Goal: Transaction & Acquisition: Download file/media

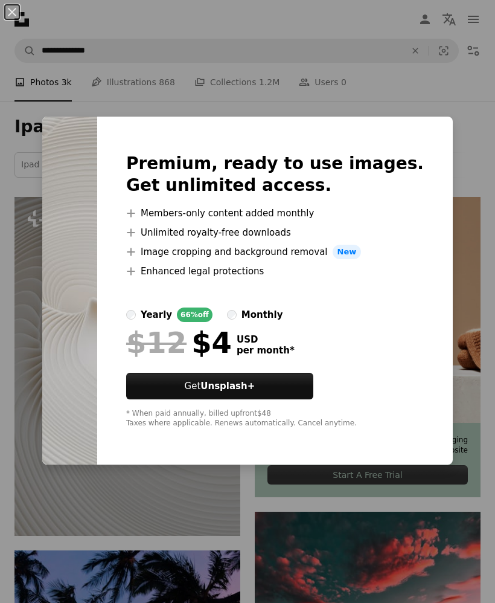
click at [424, 526] on div "An X shape Premium, ready to use images. Get unlimited access. A plus sign Memb…" at bounding box center [247, 301] width 495 height 603
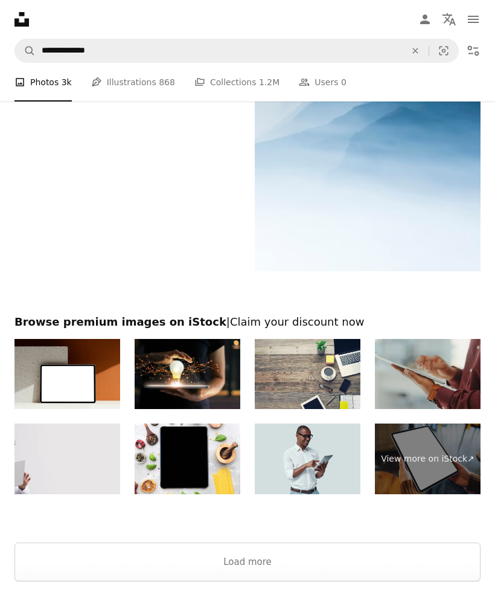
scroll to position [3887, 0]
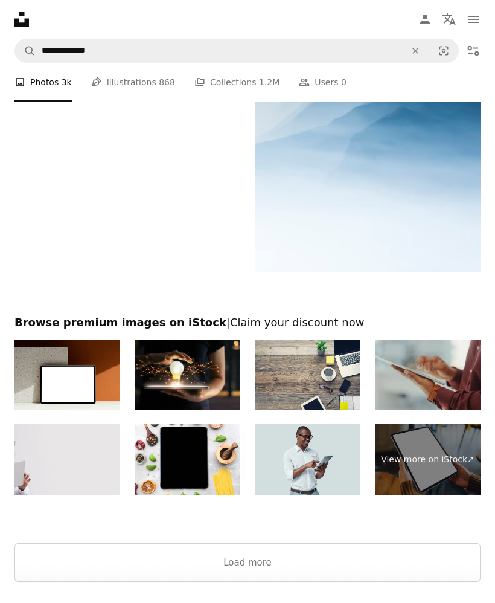
click at [309, 554] on button "Load more" at bounding box center [247, 562] width 466 height 39
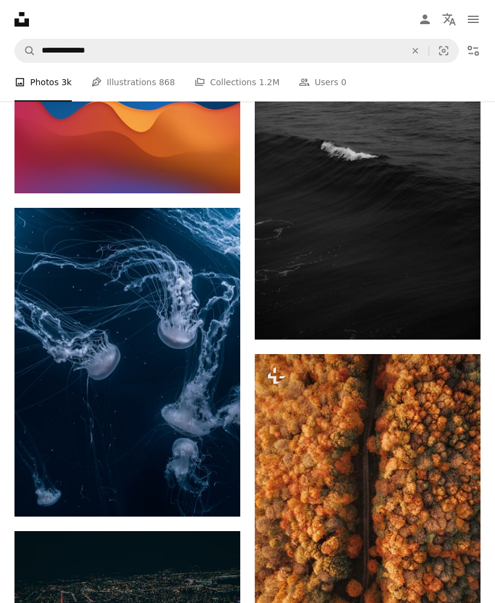
scroll to position [7105, 0]
click at [453, 323] on icon "Arrow pointing down" at bounding box center [457, 317] width 10 height 14
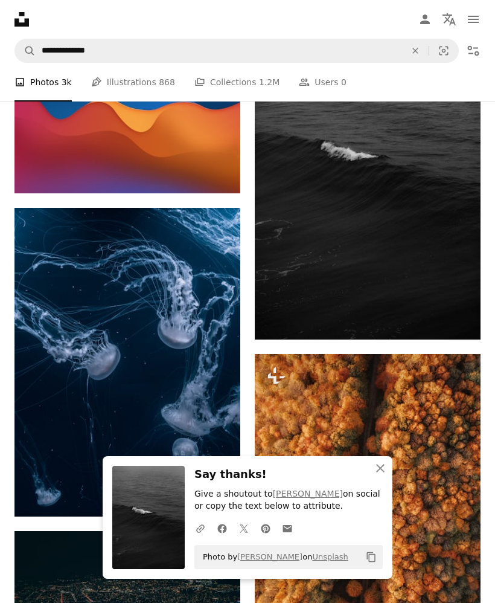
click at [409, 243] on img at bounding box center [368, 170] width 226 height 339
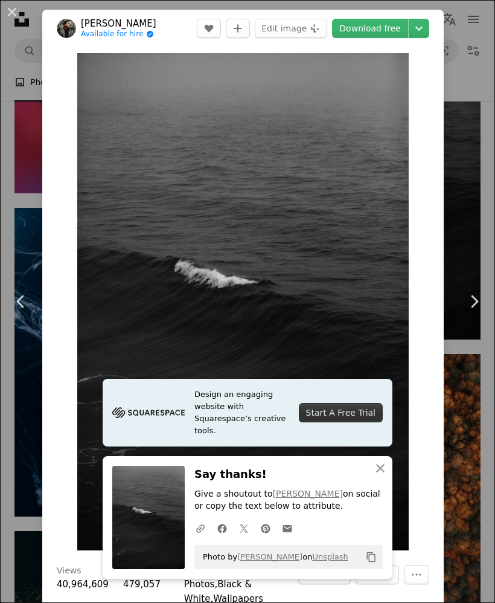
click at [383, 467] on icon "button" at bounding box center [380, 468] width 8 height 8
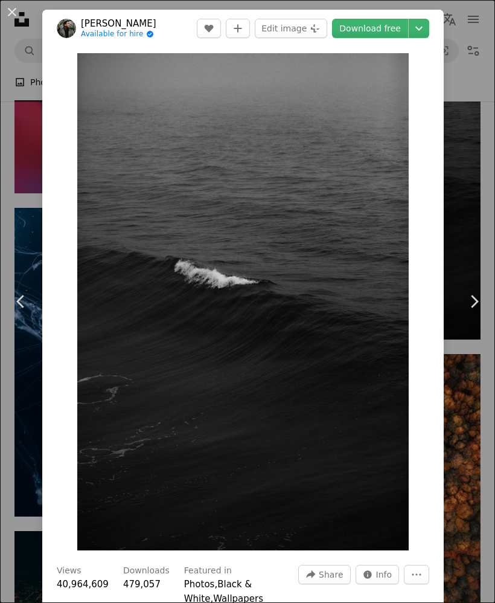
click at [409, 78] on img "Zoom in on this image" at bounding box center [243, 301] width 332 height 497
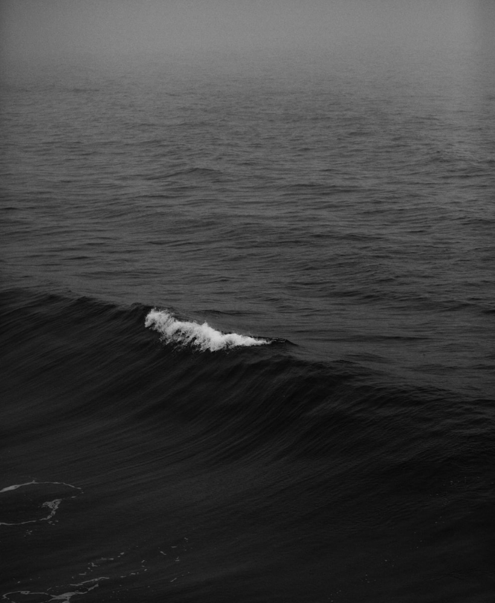
scroll to position [71, 0]
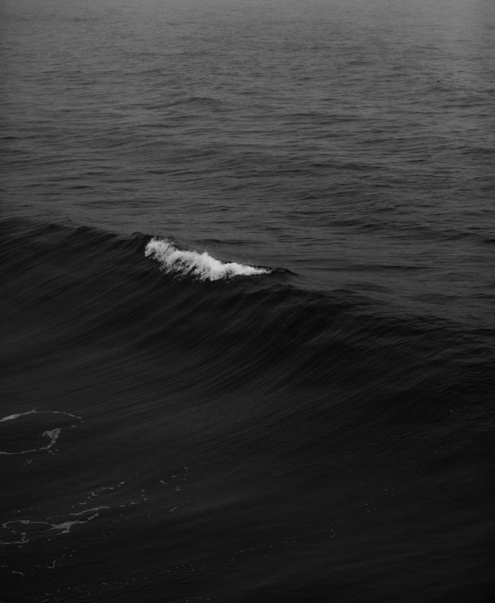
click at [418, 75] on img "Zoom out on this image" at bounding box center [247, 301] width 496 height 745
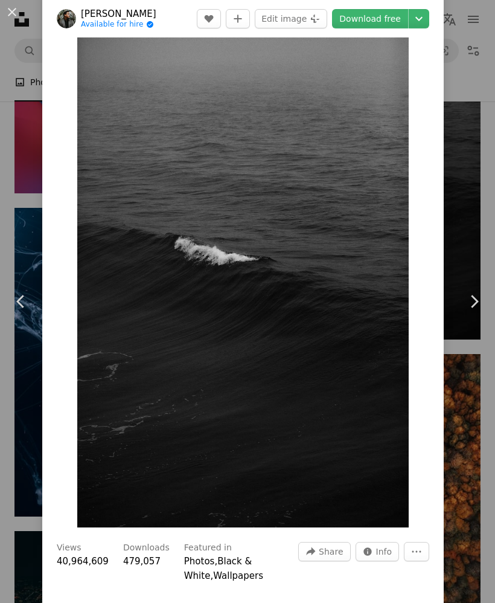
click at [409, 53] on img "Zoom in on this image" at bounding box center [243, 278] width 332 height 497
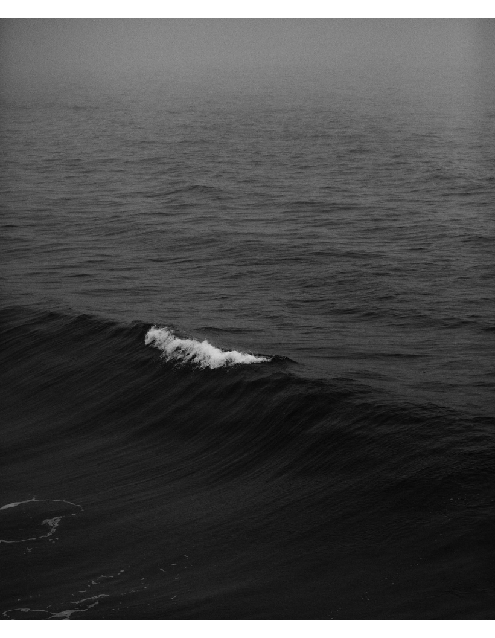
scroll to position [7073, 0]
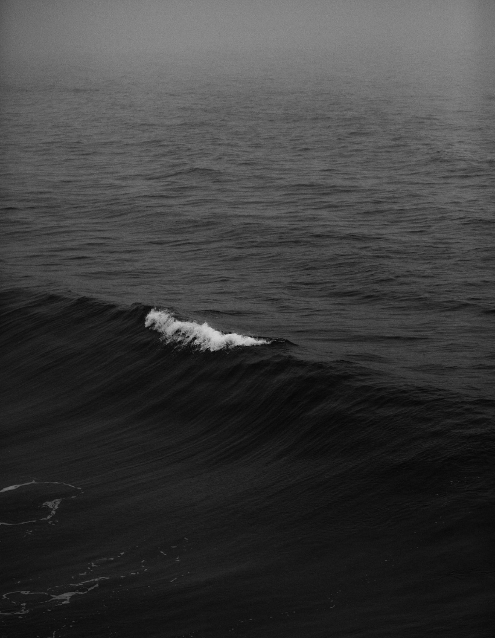
click at [456, 27] on img "Zoom out on this image" at bounding box center [247, 371] width 496 height 745
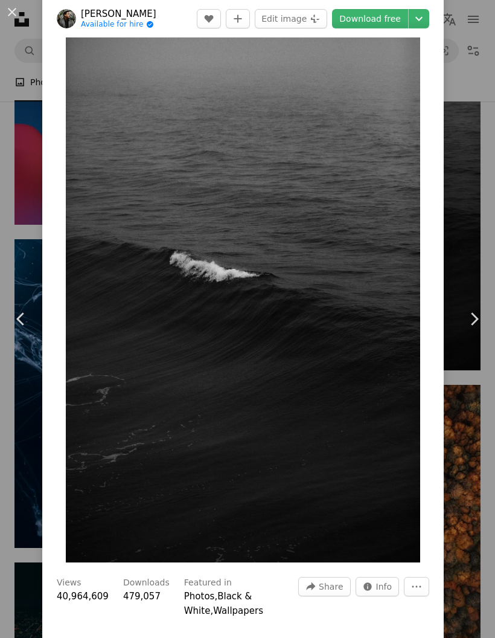
click at [372, 121] on img "Zoom in on this image" at bounding box center [243, 296] width 354 height 532
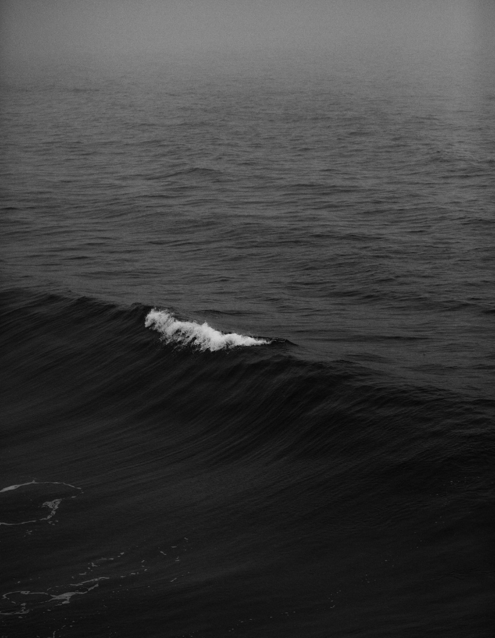
scroll to position [53, 0]
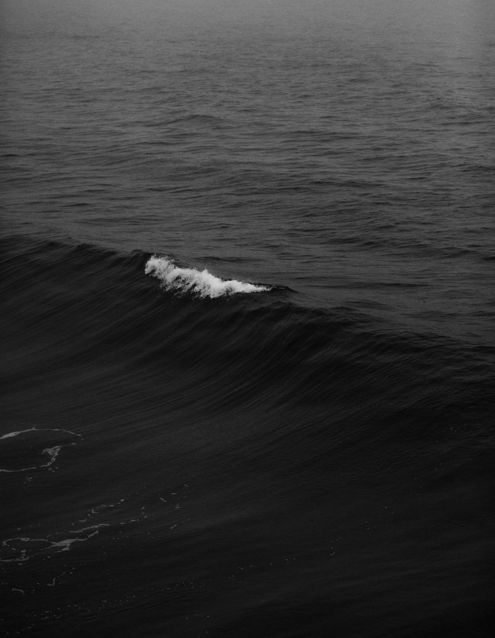
click at [408, 71] on img "Zoom out on this image" at bounding box center [247, 318] width 496 height 745
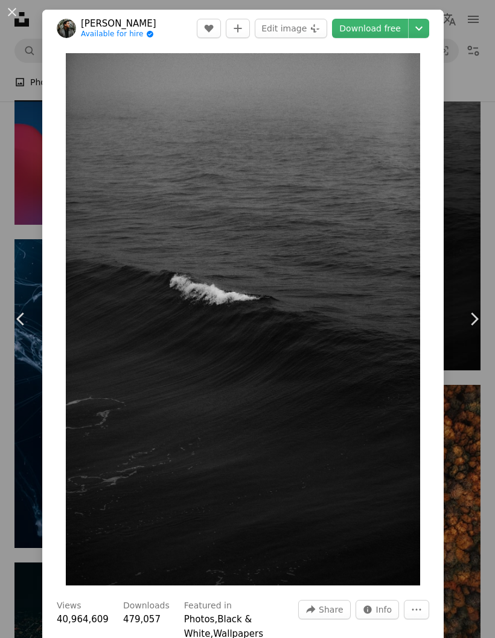
scroll to position [0, 0]
click at [420, 71] on img "Zoom in on this image" at bounding box center [243, 319] width 354 height 532
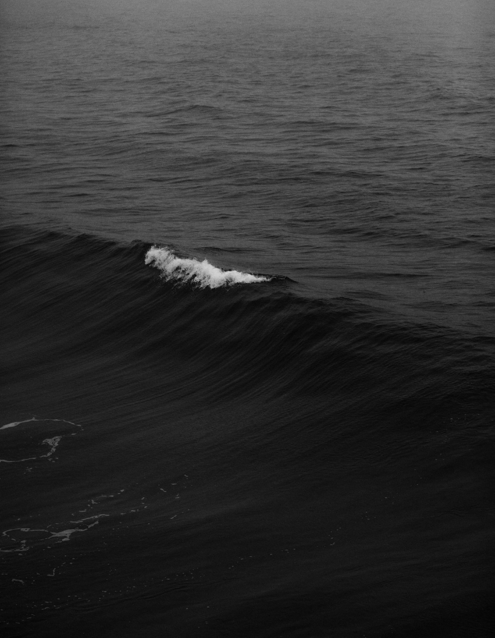
scroll to position [57, 0]
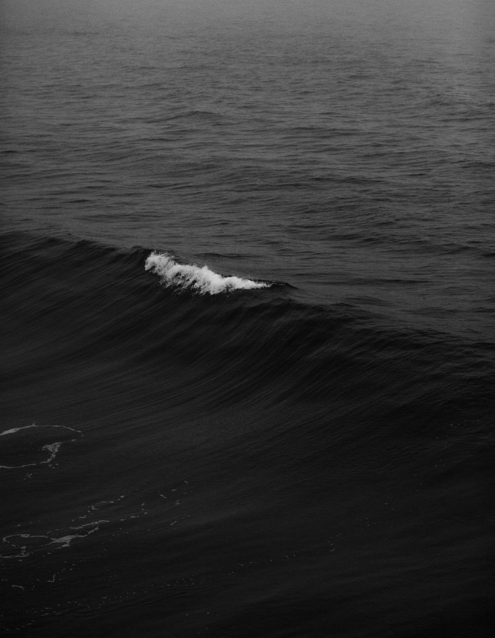
click at [469, 11] on img "Zoom out on this image" at bounding box center [247, 315] width 496 height 745
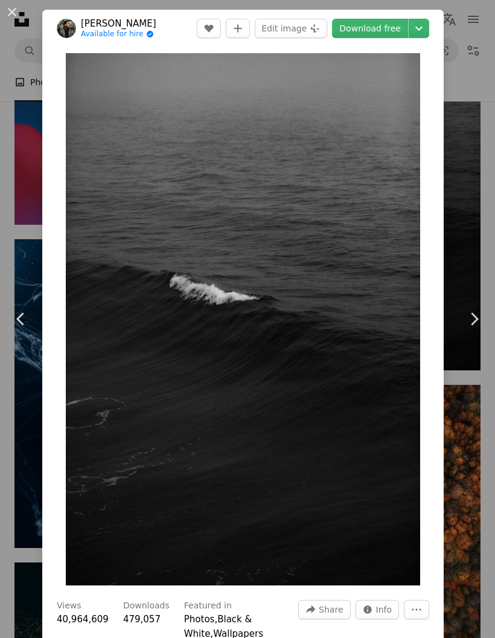
click at [458, 22] on div "An X shape Chevron left Chevron right [PERSON_NAME] Available for hire A checkm…" at bounding box center [247, 319] width 495 height 638
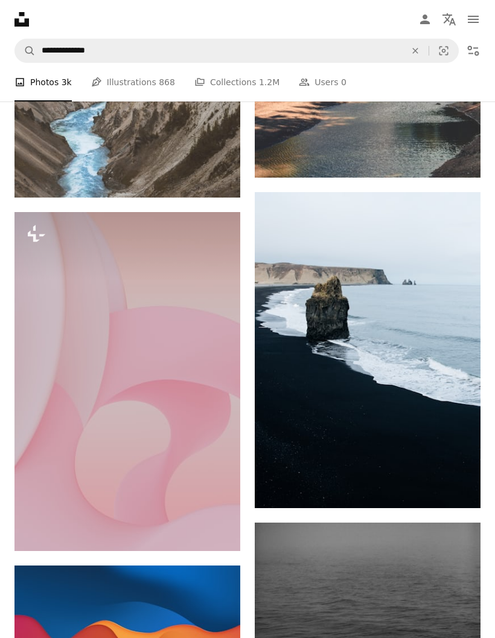
scroll to position [6566, 0]
